Goal: Transaction & Acquisition: Purchase product/service

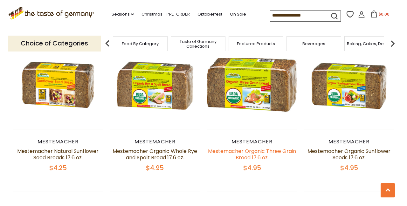
scroll to position [223, 0]
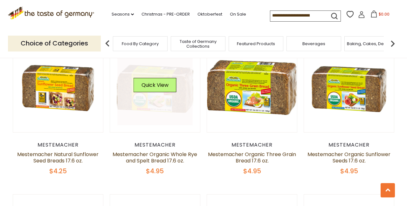
click at [167, 94] on div "Quick View" at bounding box center [155, 87] width 43 height 19
click at [161, 86] on button "Quick View" at bounding box center [155, 85] width 43 height 14
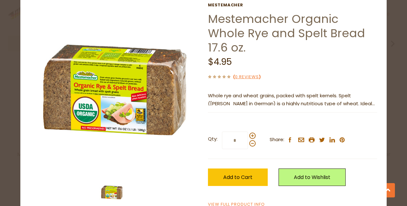
scroll to position [41, 0]
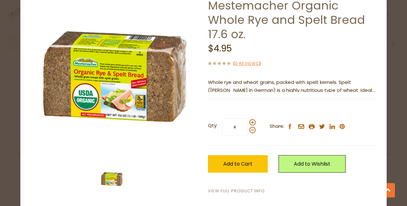
click at [251, 188] on link "View Full Product Info" at bounding box center [236, 191] width 57 height 7
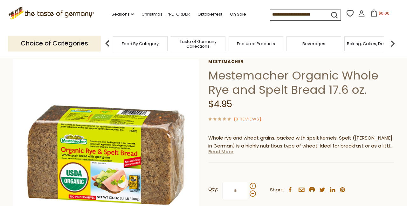
click at [222, 152] on link "Read More" at bounding box center [221, 152] width 25 height 6
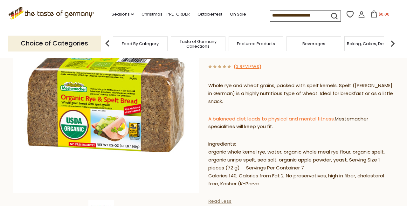
scroll to position [81, 0]
